Goal: Information Seeking & Learning: Learn about a topic

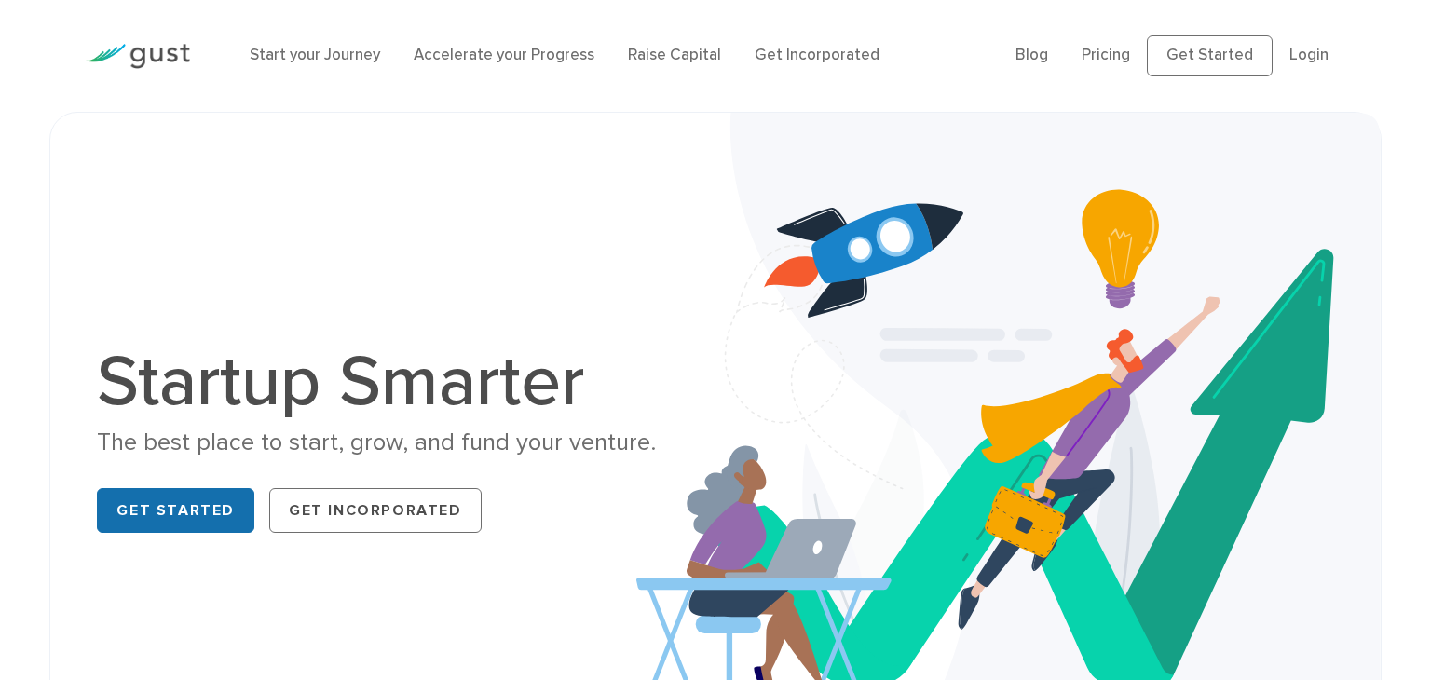
click at [192, 525] on link "Get Started" at bounding box center [175, 510] width 157 height 45
click at [1130, 61] on link "Pricing" at bounding box center [1105, 55] width 48 height 19
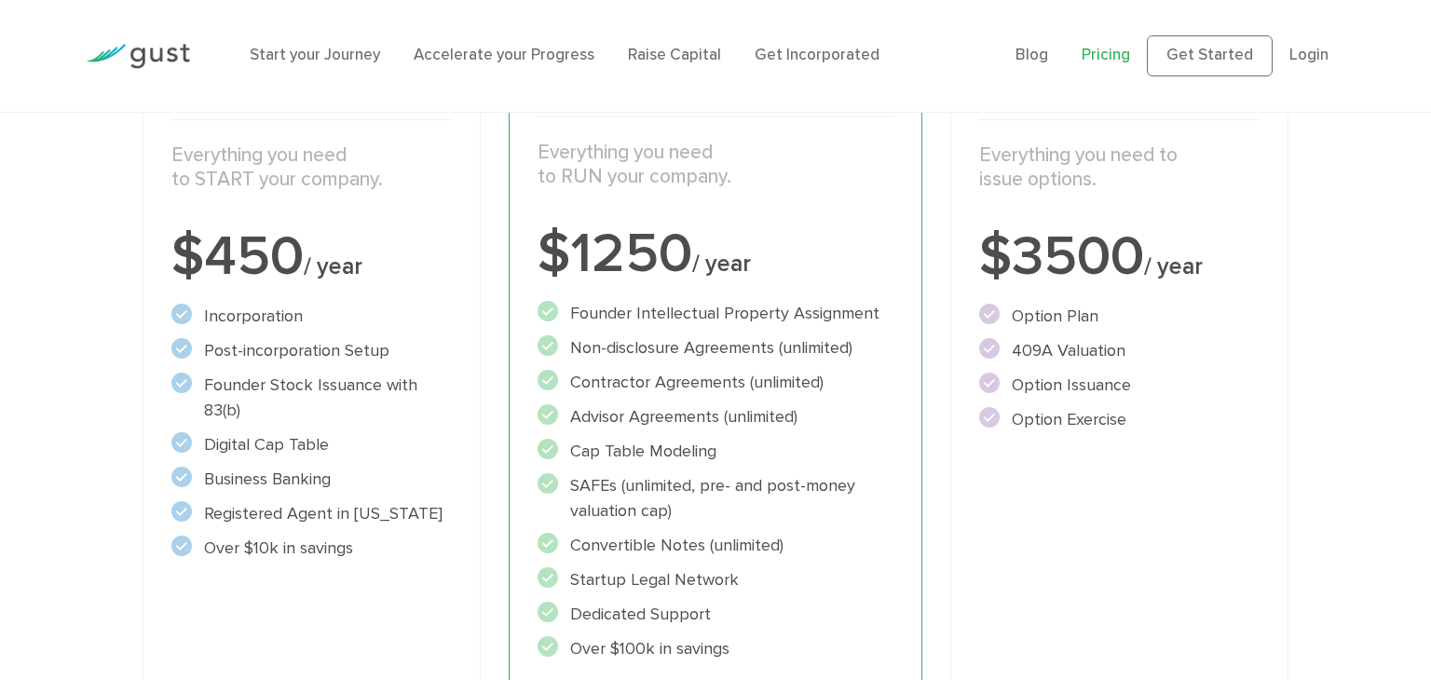
scroll to position [466, 0]
